Goal: Information Seeking & Learning: Check status

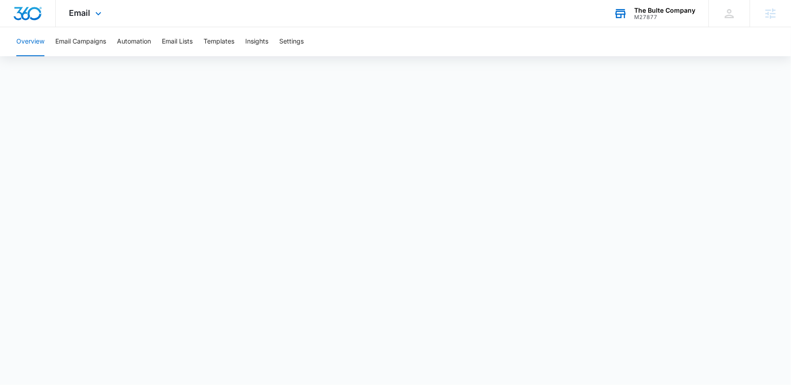
drag, startPoint x: 0, startPoint y: 0, endPoint x: 667, endPoint y: 17, distance: 667.1
click at [667, 17] on div "M27877" at bounding box center [664, 17] width 61 height 6
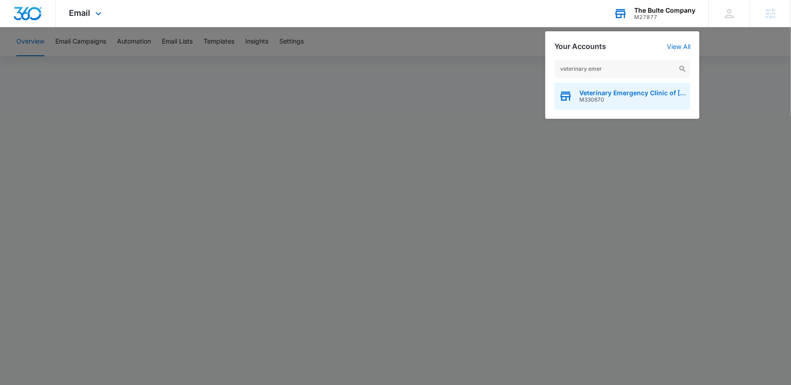
type input "veterinary emer"
click at [608, 96] on span "M330670" at bounding box center [632, 99] width 106 height 6
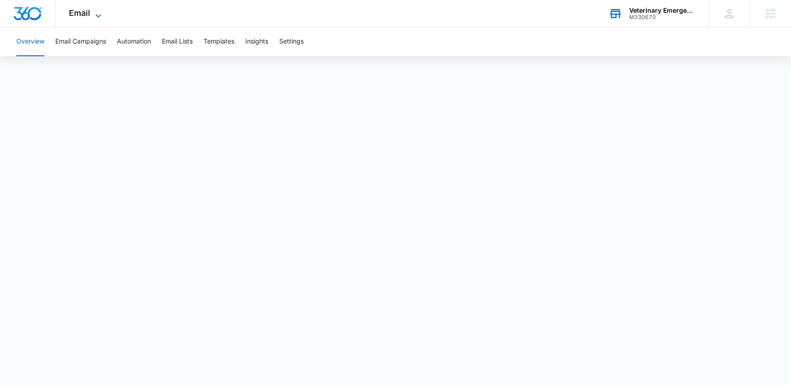
click at [85, 14] on span "Email" at bounding box center [79, 13] width 21 height 10
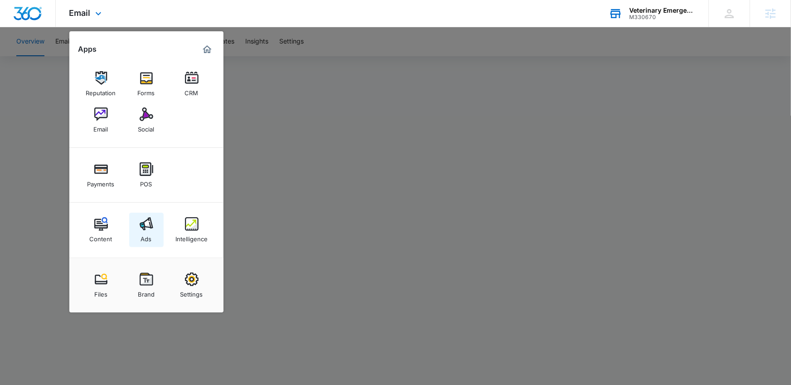
click at [144, 222] on img at bounding box center [147, 224] width 14 height 14
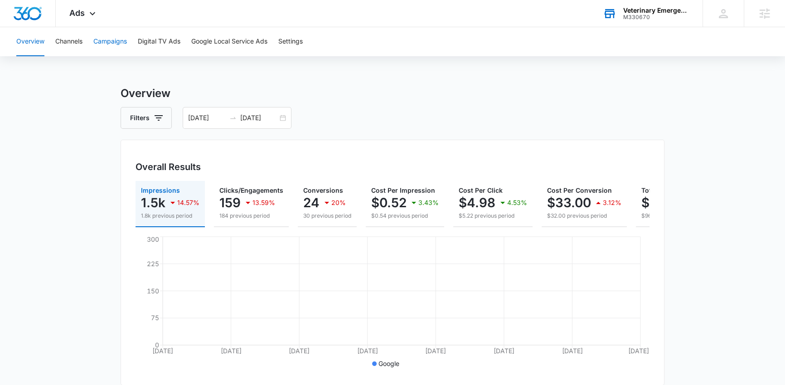
click at [109, 36] on button "Campaigns" at bounding box center [110, 41] width 34 height 29
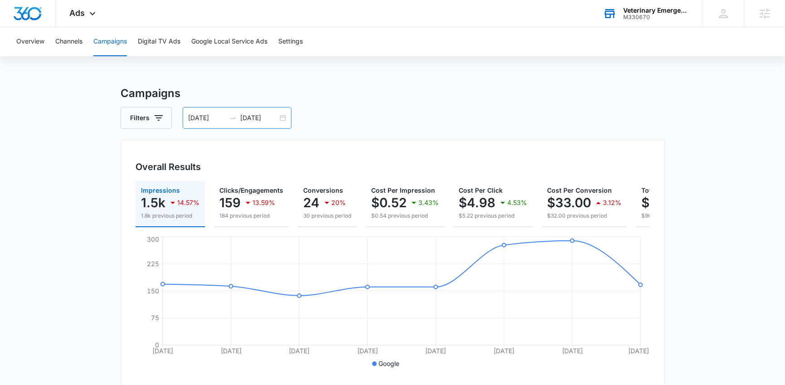
click at [198, 121] on input "08/11/2025" at bounding box center [207, 118] width 38 height 10
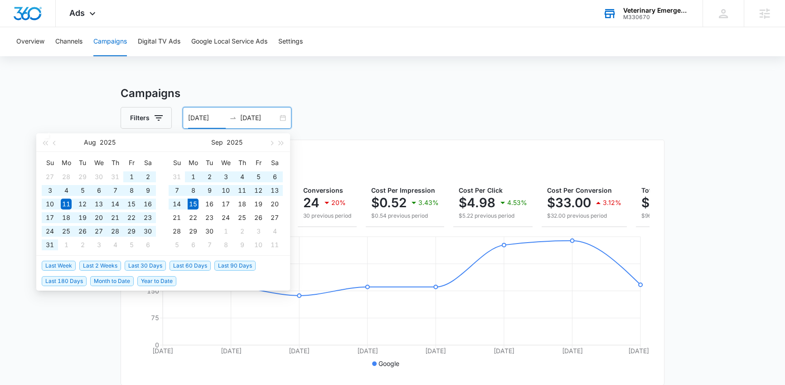
click at [198, 265] on span "Last 60 Days" at bounding box center [189, 265] width 41 height 10
type input "07/17/2025"
type input "09/15/2025"
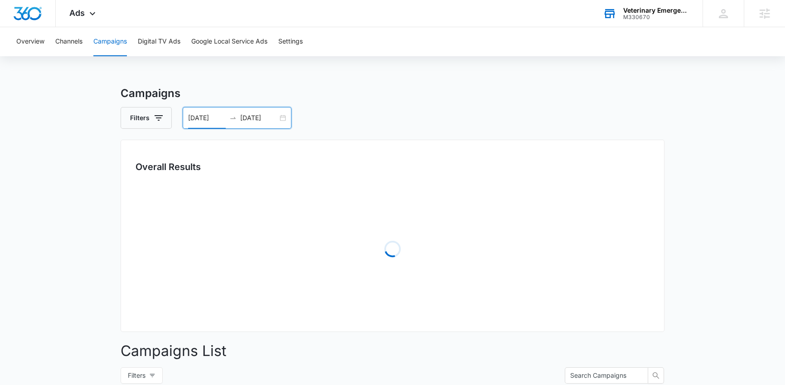
click at [443, 101] on h3 "Campaigns" at bounding box center [393, 93] width 544 height 16
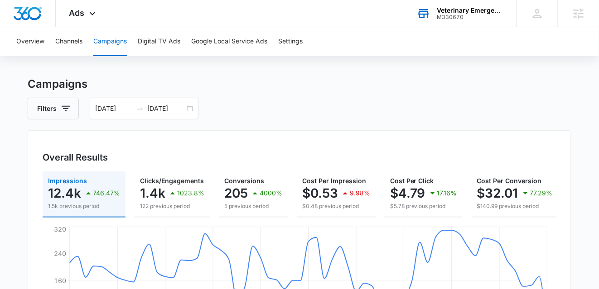
scroll to position [9, 0]
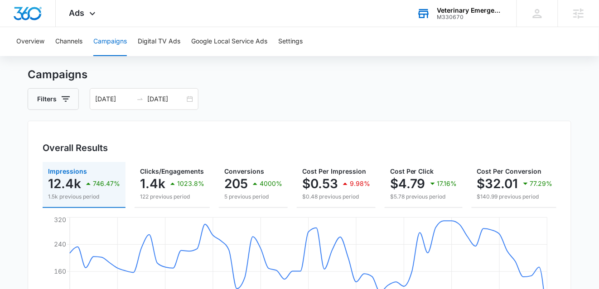
scroll to position [19, 0]
click at [188, 92] on div "07/17/2025 09/15/2025" at bounding box center [144, 99] width 109 height 22
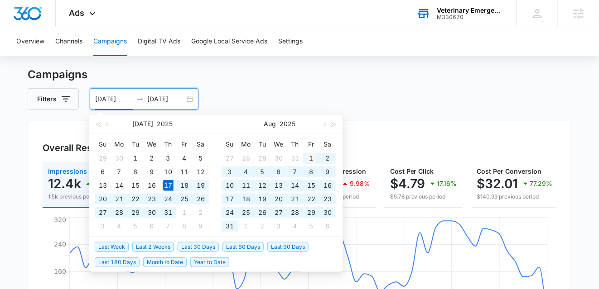
type input "08/01/2025"
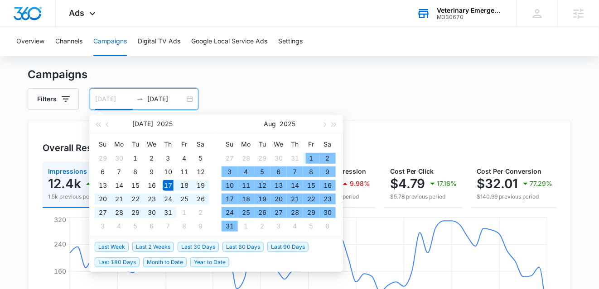
click at [308, 157] on div "1" at bounding box center [311, 158] width 11 height 11
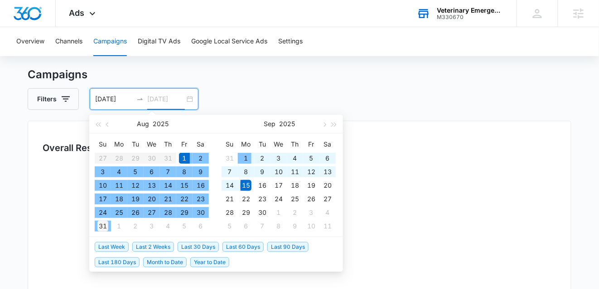
type input "08/31/2025"
click at [107, 227] on div "31" at bounding box center [102, 226] width 11 height 11
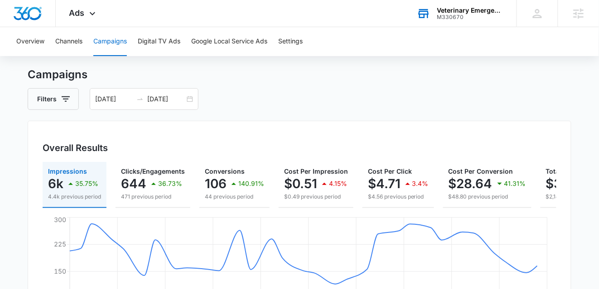
click at [333, 81] on h3 "Campaigns" at bounding box center [300, 75] width 544 height 16
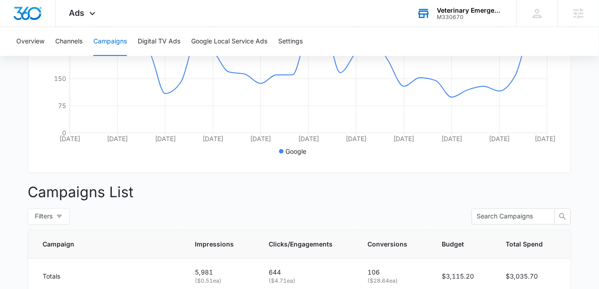
scroll to position [213, 0]
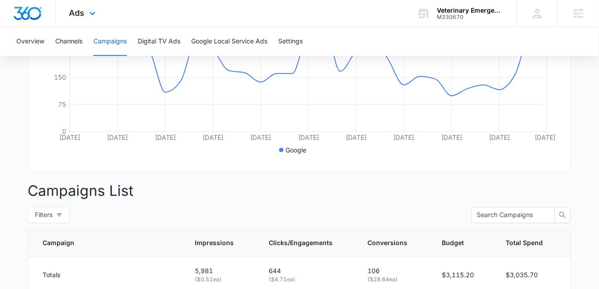
click at [86, 18] on div "Ads Apps Reputation Forms CRM Email Social Payments POS Content Ads Intelligenc…" at bounding box center [84, 13] width 56 height 27
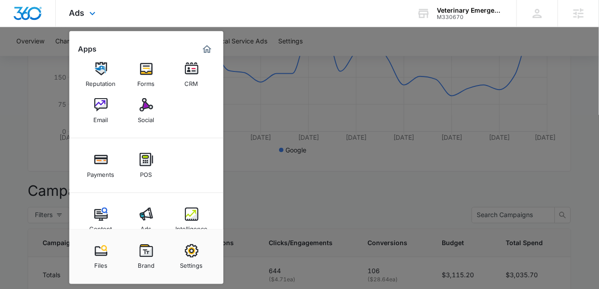
scroll to position [27, 0]
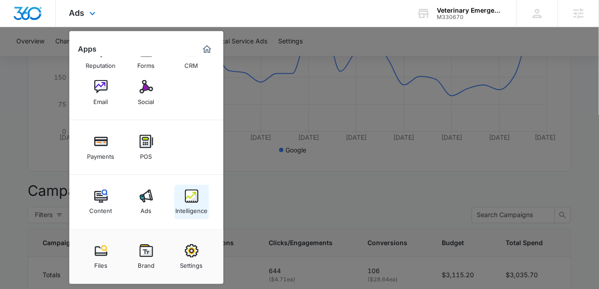
click at [187, 199] on img at bounding box center [192, 197] width 14 height 14
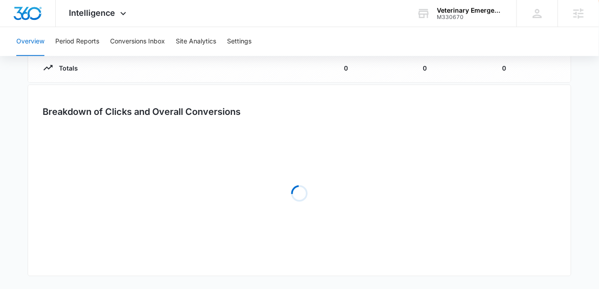
type input "08/01/2025"
type input "08/31/2025"
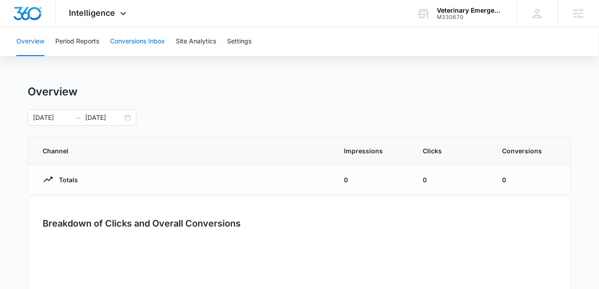
click at [150, 45] on button "Conversions Inbox" at bounding box center [137, 41] width 55 height 29
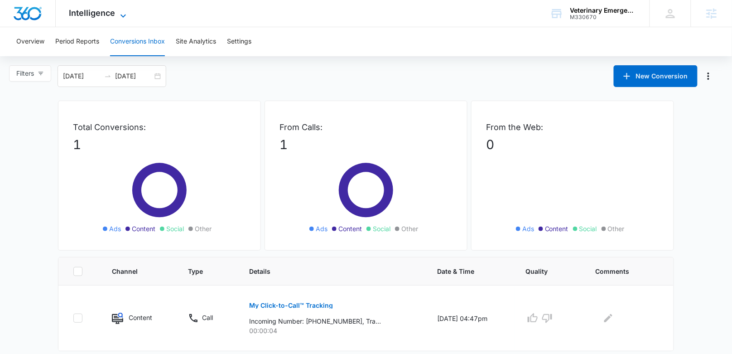
click at [102, 17] on span "Intelligence" at bounding box center [92, 13] width 46 height 10
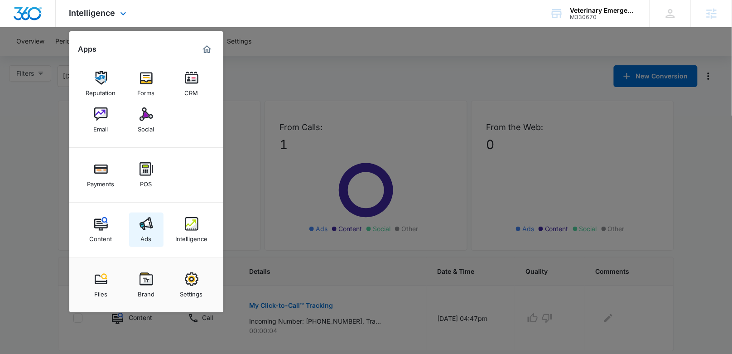
click at [150, 224] on img at bounding box center [147, 224] width 14 height 14
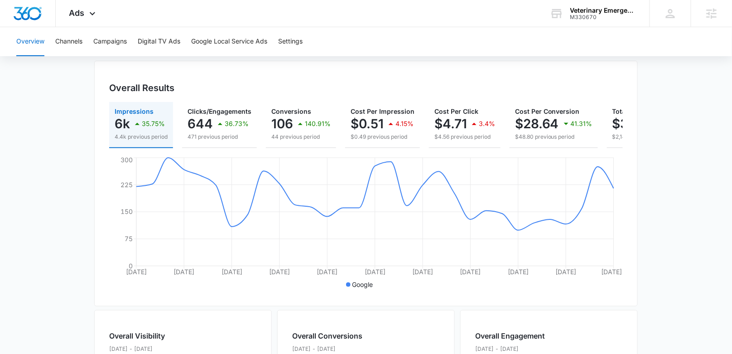
scroll to position [9, 0]
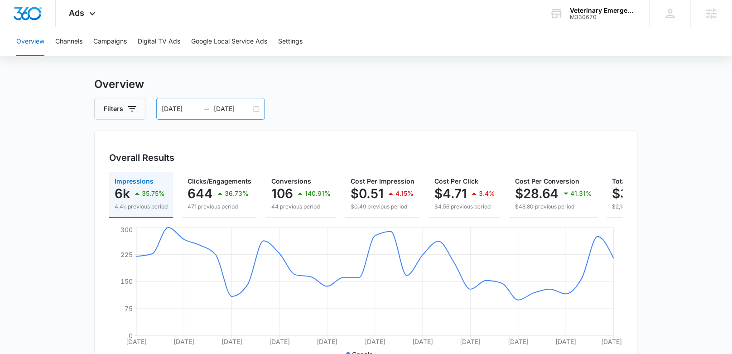
click at [187, 114] on div "08/01/2025 08/31/2025" at bounding box center [210, 109] width 109 height 22
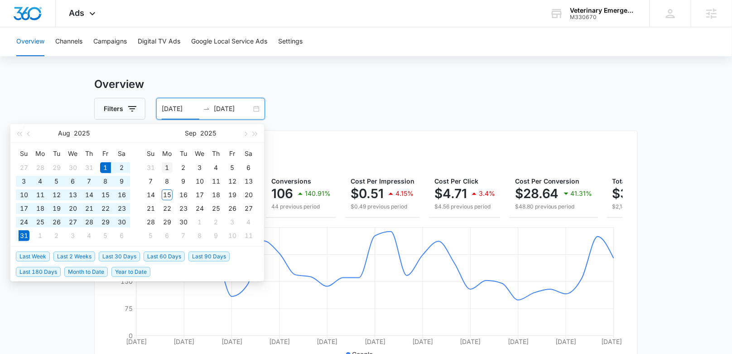
type input "09/01/2025"
click at [170, 163] on div "1" at bounding box center [167, 167] width 11 height 11
type input "09/15/2025"
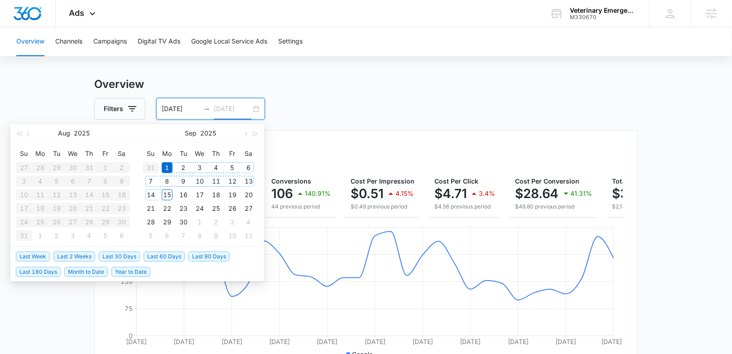
click at [167, 197] on div "15" at bounding box center [167, 194] width 11 height 11
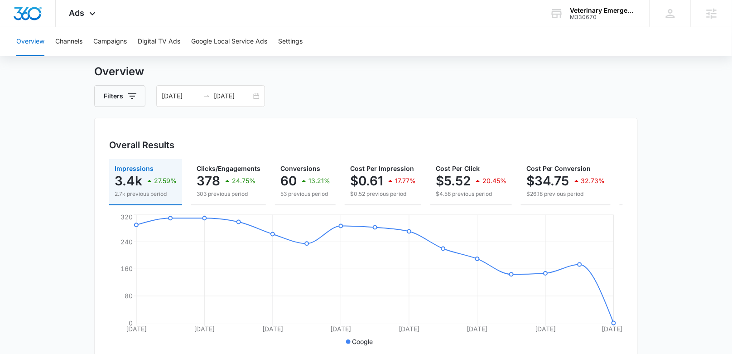
scroll to position [0, 110]
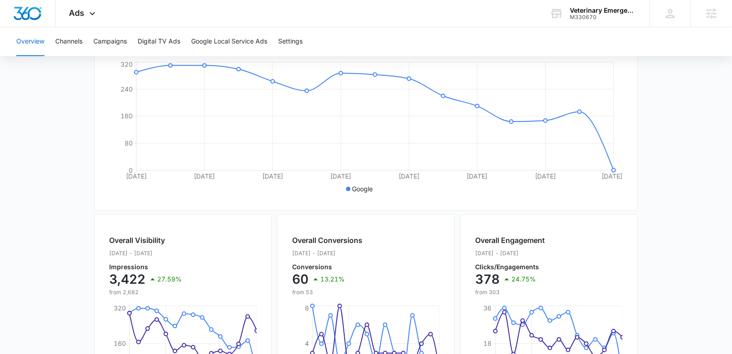
scroll to position [229, 0]
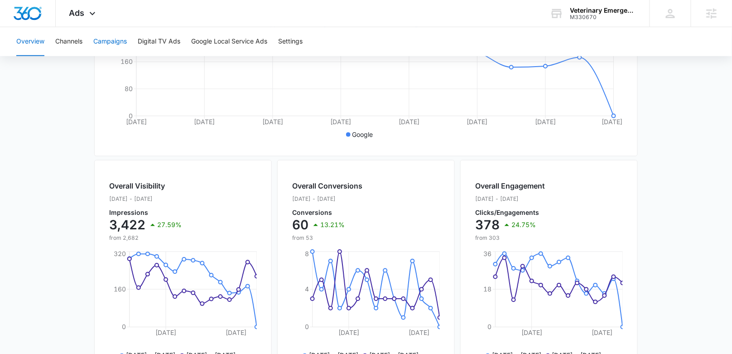
click at [120, 48] on button "Campaigns" at bounding box center [110, 41] width 34 height 29
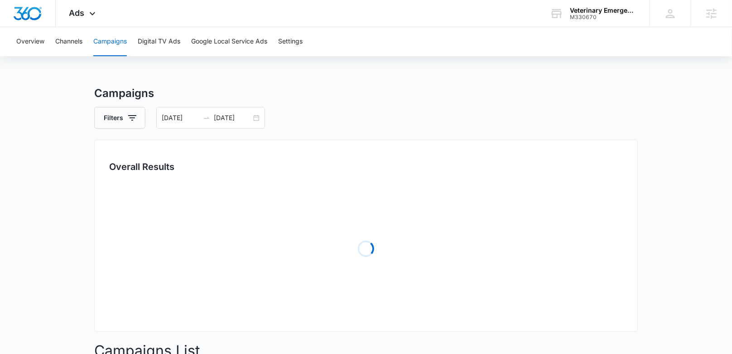
click at [57, 188] on main "Campaigns Filters 09/01/2025 09/15/2025 Overall Results Loading Campaigns List …" at bounding box center [366, 321] width 732 height 472
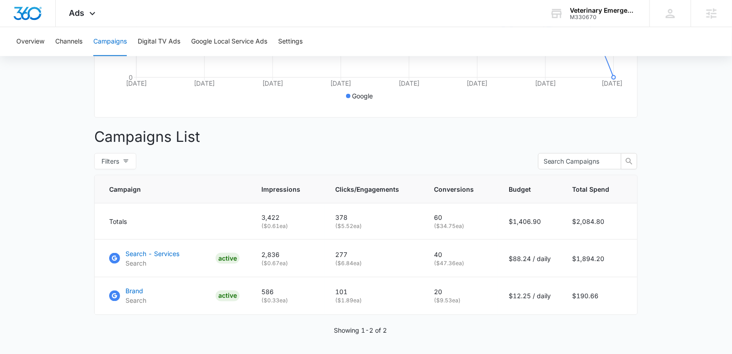
scroll to position [298, 0]
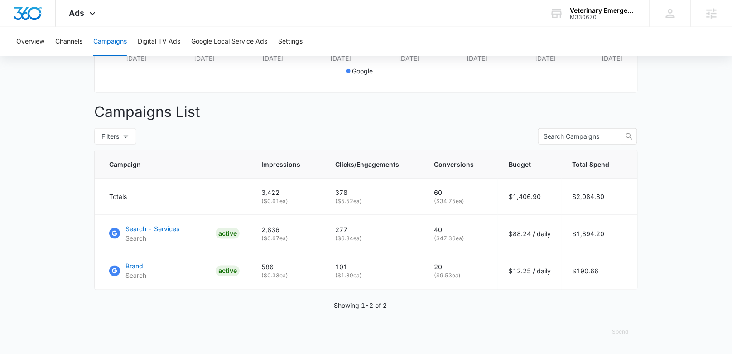
click at [57, 188] on main "Campaigns Filters 09/01/2025 09/15/2025 Overall Results Impressions 3.4k 27.59%…" at bounding box center [366, 73] width 732 height 561
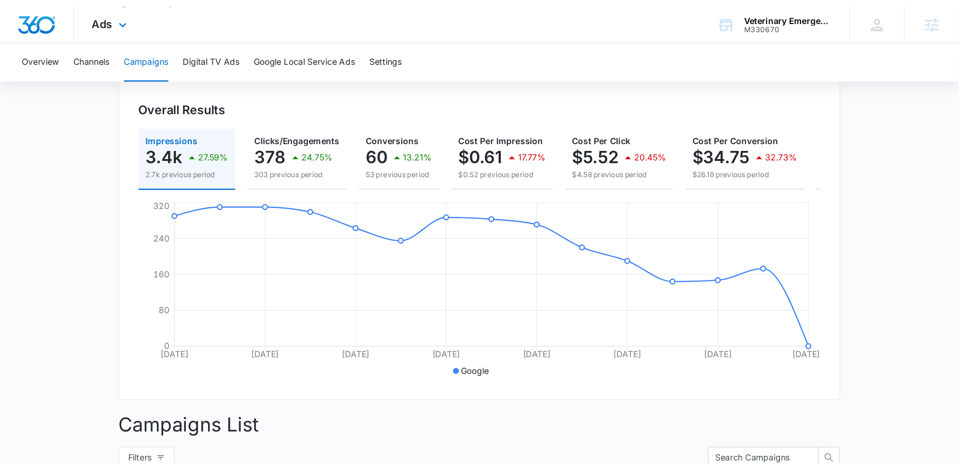
scroll to position [89, 0]
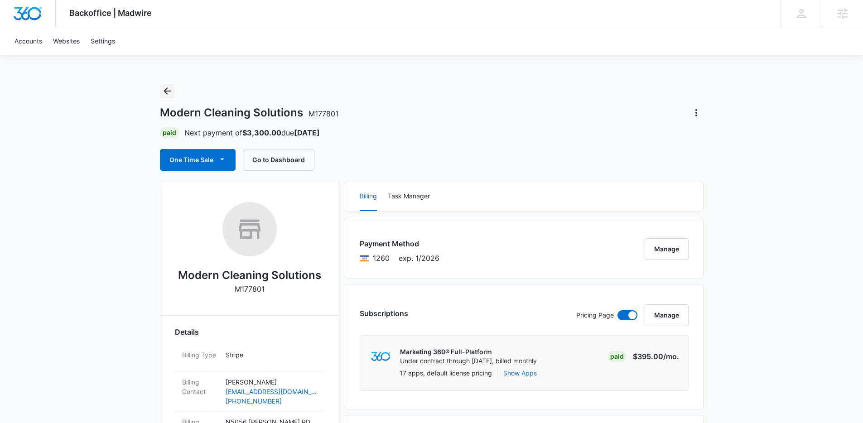
click at [163, 91] on icon "Back" at bounding box center [167, 91] width 11 height 11
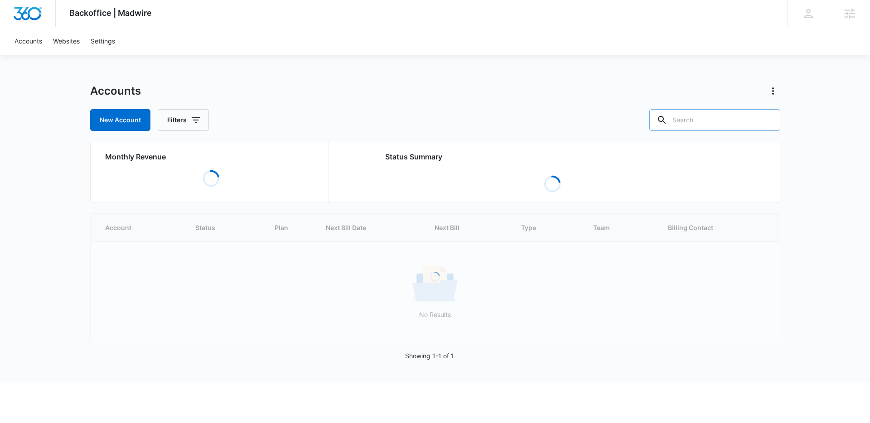
click at [711, 116] on input "text" at bounding box center [714, 120] width 131 height 22
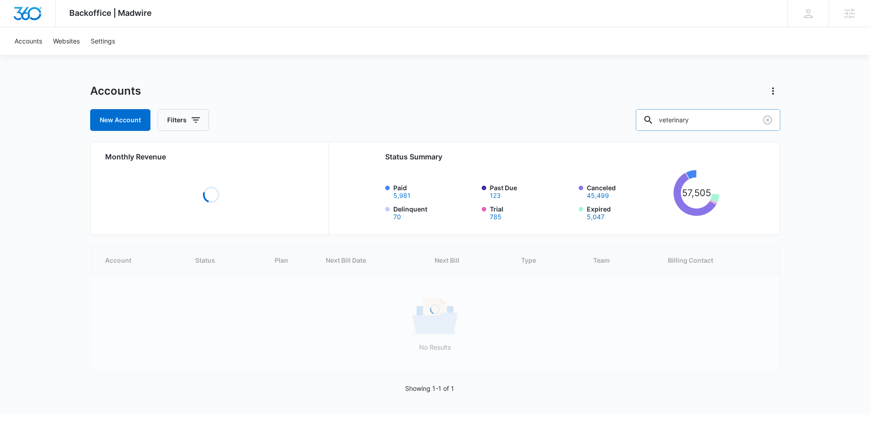
type input "veterinary"
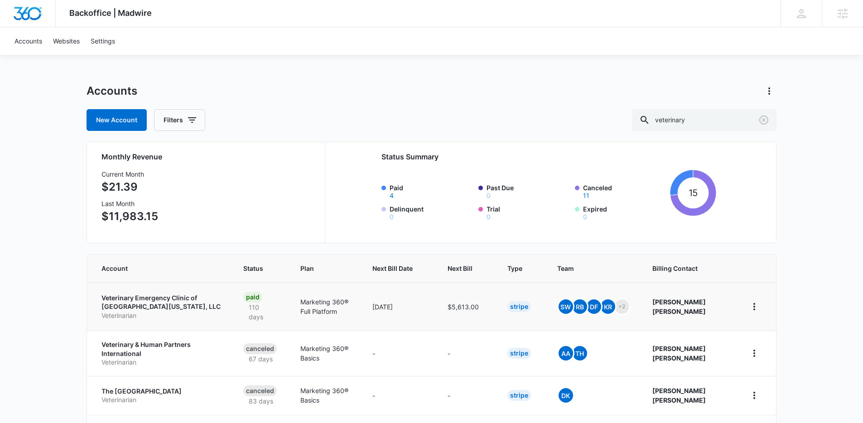
click at [180, 294] on p "Veterinary Emergency Clinic of [GEOGRAPHIC_DATA][US_STATE], LLC" at bounding box center [161, 303] width 120 height 18
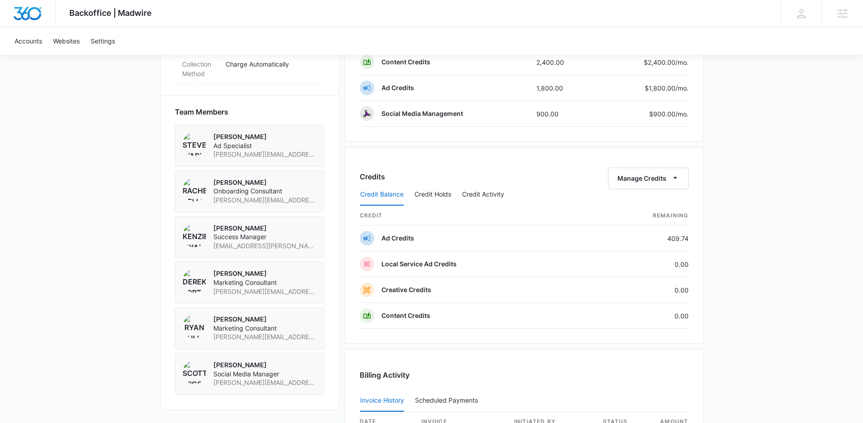
scroll to position [591, 0]
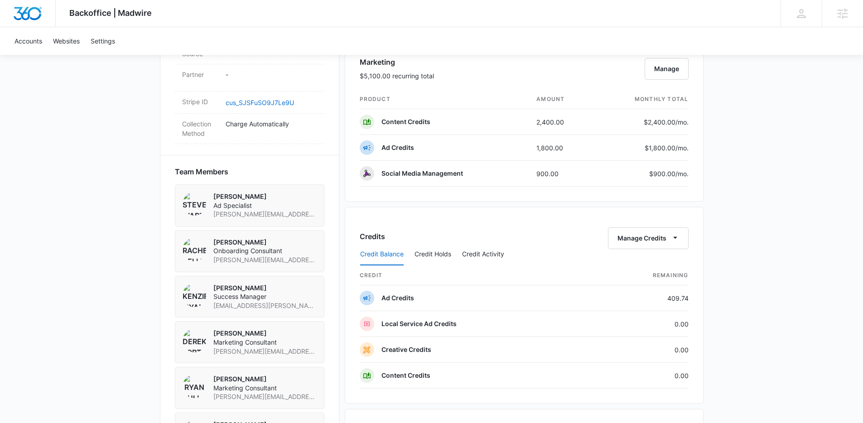
click at [756, 244] on div "Backoffice | Madwire Apps Settings [PERSON_NAME] [PERSON_NAME][EMAIL_ADDRESS][D…" at bounding box center [431, 68] width 863 height 1319
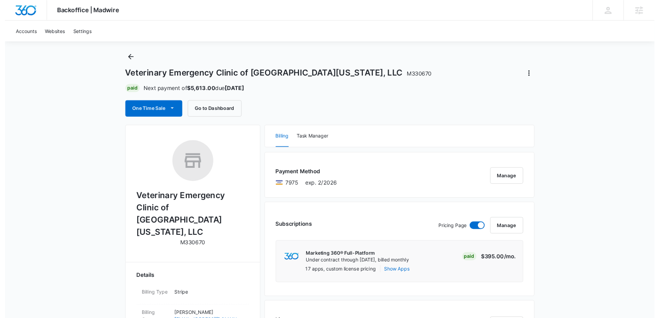
scroll to position [14, 0]
